Goal: Task Accomplishment & Management: Manage account settings

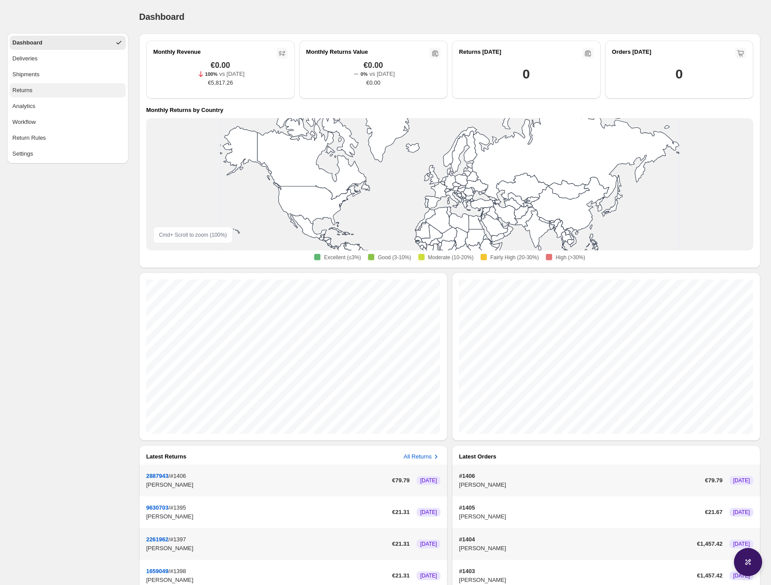
click at [47, 91] on button "Returns" at bounding box center [68, 90] width 116 height 14
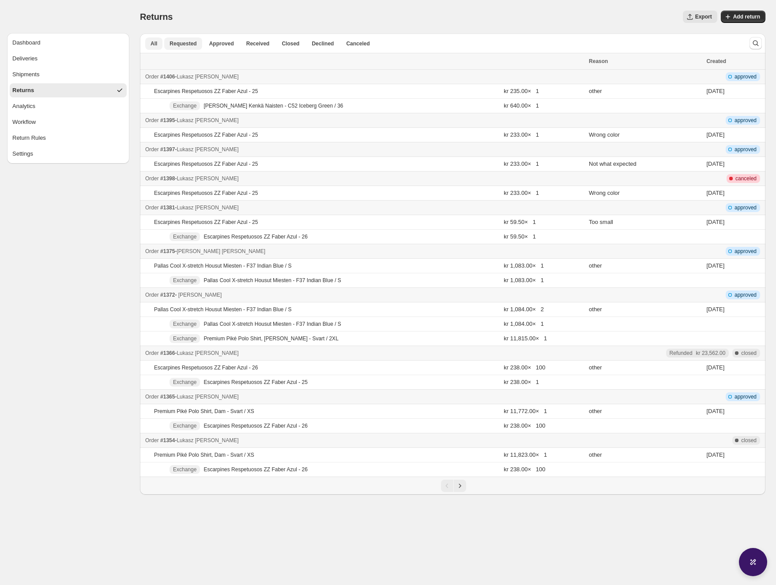
click at [193, 44] on span "Requested" at bounding box center [182, 43] width 27 height 7
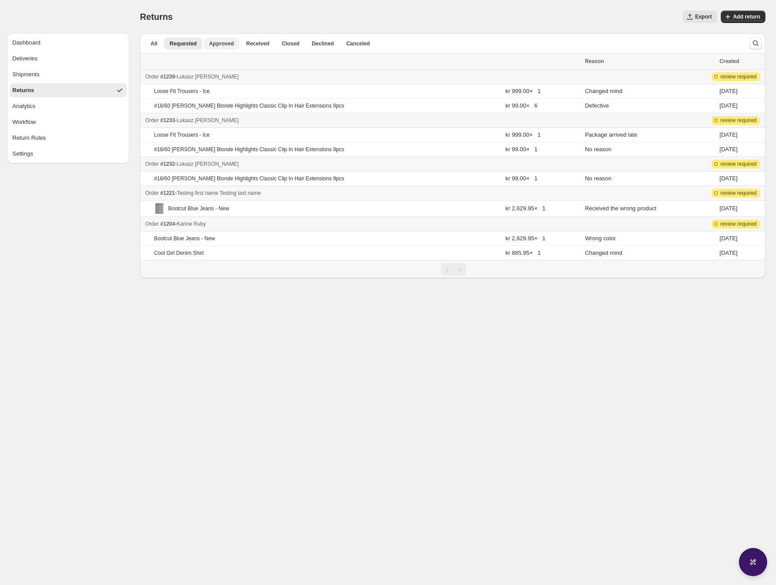
click at [215, 44] on span "Approved" at bounding box center [221, 43] width 25 height 7
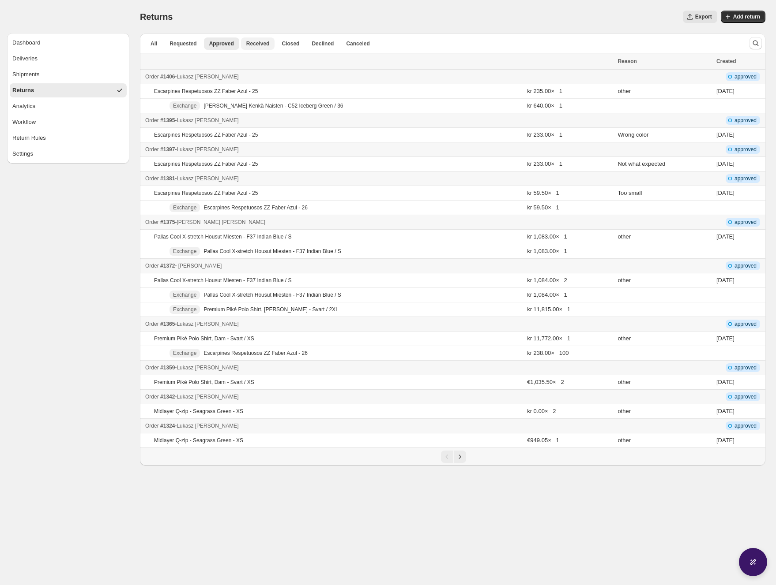
click at [252, 46] on span "Received" at bounding box center [257, 43] width 23 height 7
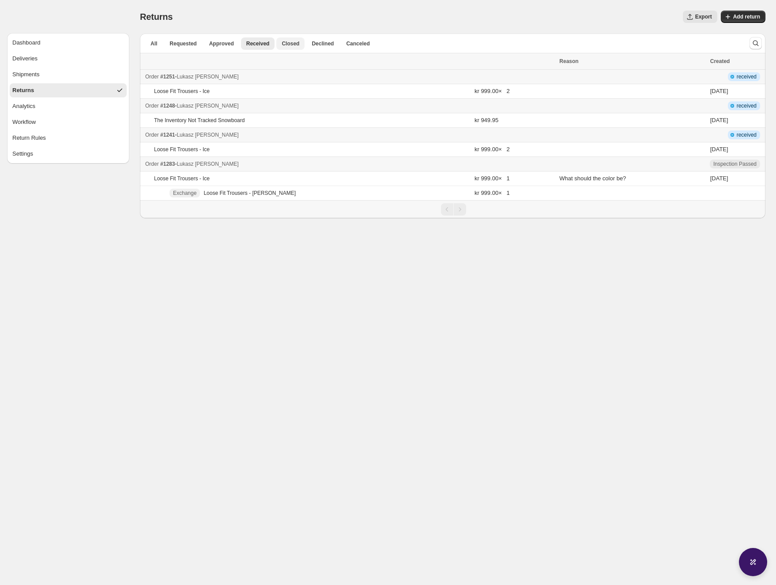
click at [293, 45] on span "Closed" at bounding box center [290, 43] width 18 height 7
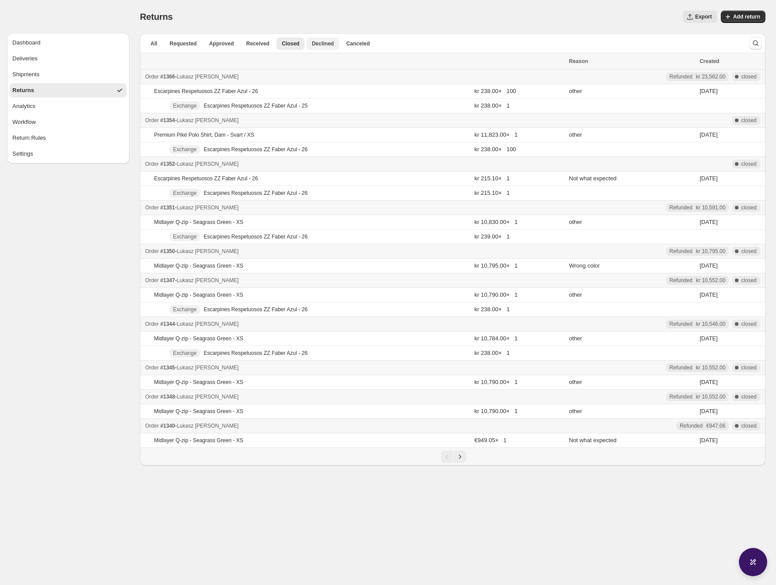
click at [320, 44] on span "Declined" at bounding box center [322, 43] width 22 height 7
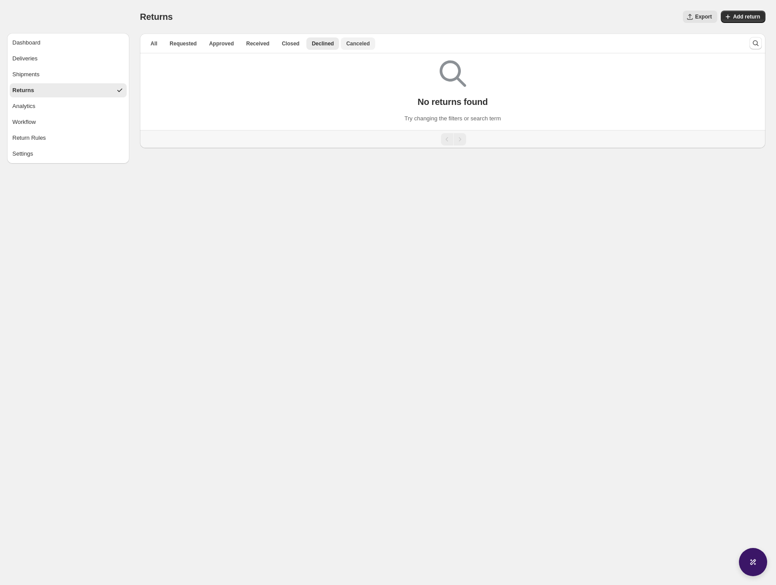
click at [360, 43] on span "Canceled" at bounding box center [357, 43] width 23 height 7
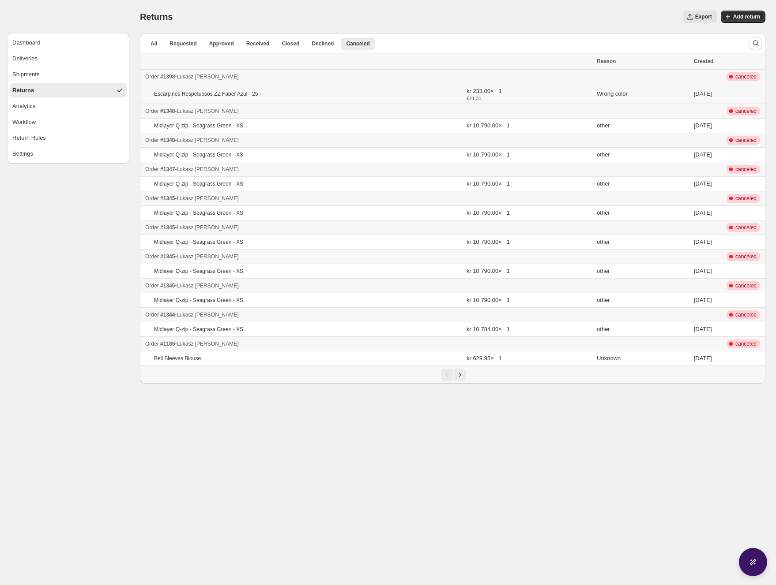
click at [203, 94] on p "Escarpines Respetuosos ZZ Faber Azul - 25" at bounding box center [206, 93] width 104 height 7
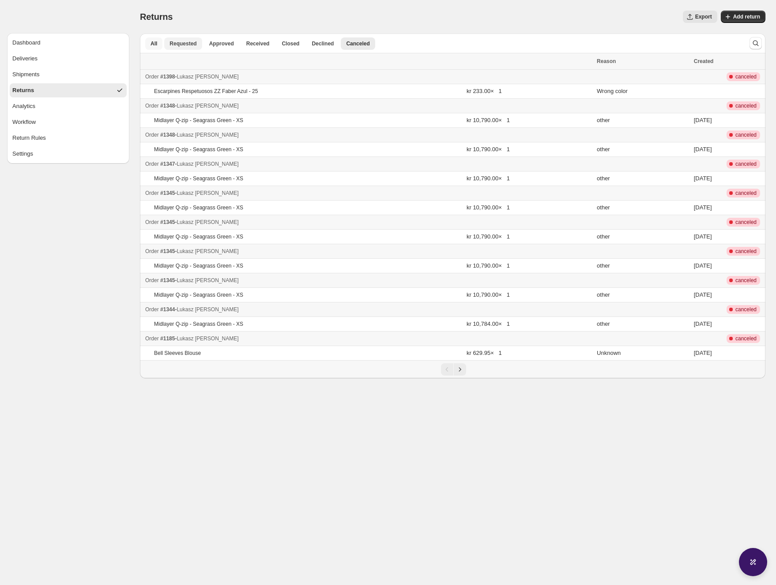
drag, startPoint x: 157, startPoint y: 45, endPoint x: 185, endPoint y: 47, distance: 27.4
click at [157, 45] on button "All" at bounding box center [153, 43] width 17 height 12
